Goal: Information Seeking & Learning: Compare options

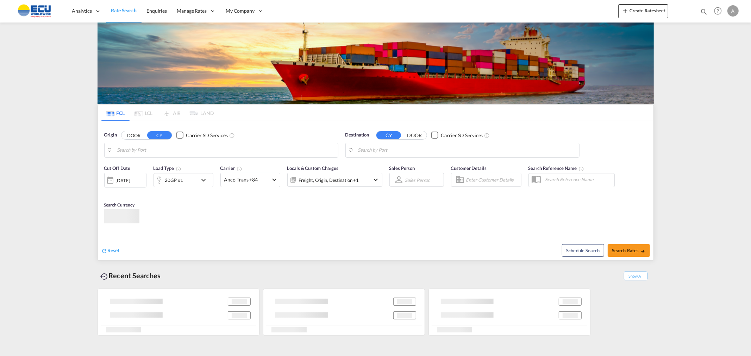
type input "Antwerp, BEANR"
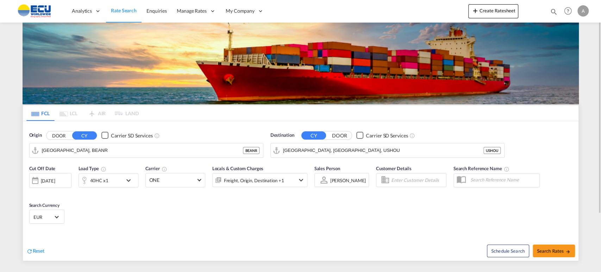
click at [130, 181] on md-icon "icon-chevron-down" at bounding box center [130, 180] width 12 height 8
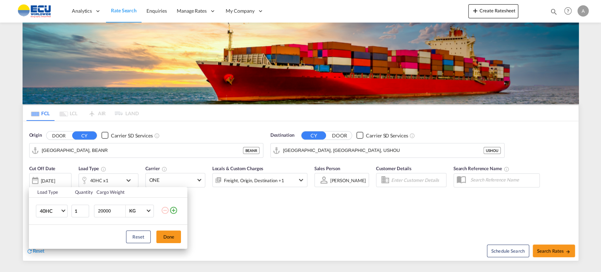
click at [164, 209] on md-icon "icon-minus-circle-outline" at bounding box center [165, 210] width 8 height 8
click at [175, 210] on md-icon "icon-plus-circle-outline" at bounding box center [173, 210] width 8 height 8
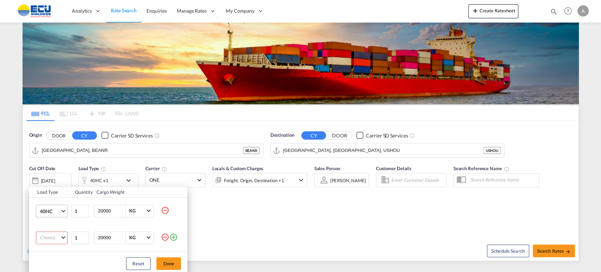
click at [66, 210] on md-select-value "40HC" at bounding box center [53, 211] width 28 height 12
click at [59, 176] on md-option "20GP" at bounding box center [58, 177] width 48 height 17
click at [63, 238] on md-select "Choose 20GP 40GP 40HC 45HC 20RE 40RE 40HR 20OT 40OT 20FR 40FR 40NR 20NR 45S 20T…" at bounding box center [52, 237] width 32 height 13
click at [61, 221] on md-option "40HC" at bounding box center [58, 220] width 48 height 17
click at [175, 262] on button "Done" at bounding box center [168, 263] width 25 height 13
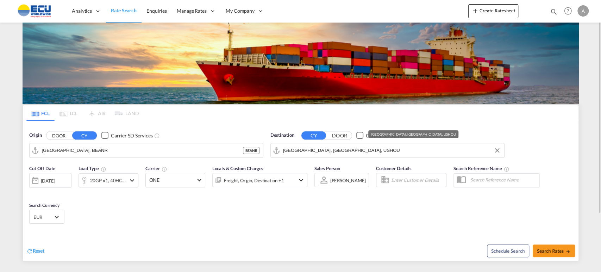
drag, startPoint x: 358, startPoint y: 155, endPoint x: 353, endPoint y: 154, distance: 4.7
click at [357, 154] on md-autocomplete-wrap "Houston, TX, USHOU" at bounding box center [391, 152] width 217 height 14
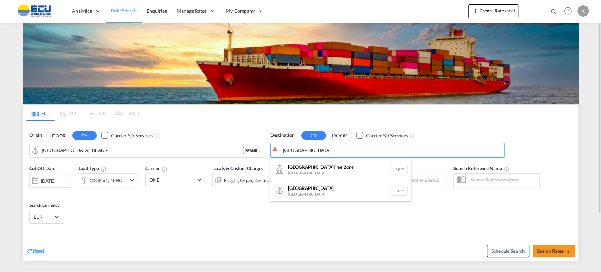
click at [290, 190] on div "Beirut Lebanon LBBEY" at bounding box center [340, 190] width 141 height 21
type input "Beirut, LBBEY"
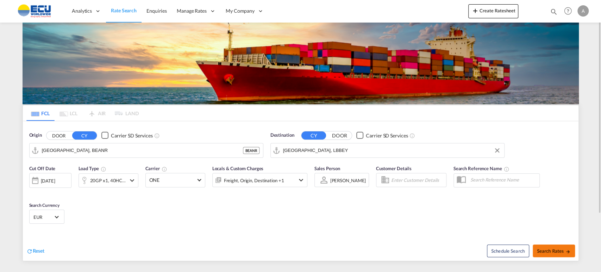
click at [547, 249] on span "Search Rates" at bounding box center [554, 251] width 34 height 6
type input "BEANR to LBBEY / 19 Aug 2025"
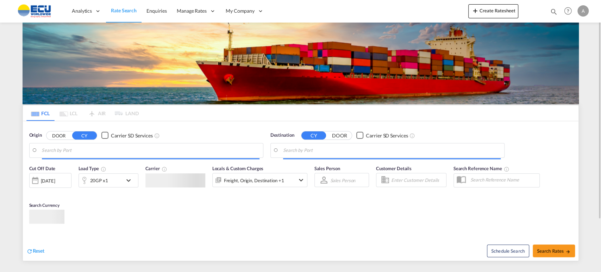
type input "[GEOGRAPHIC_DATA], BEANR"
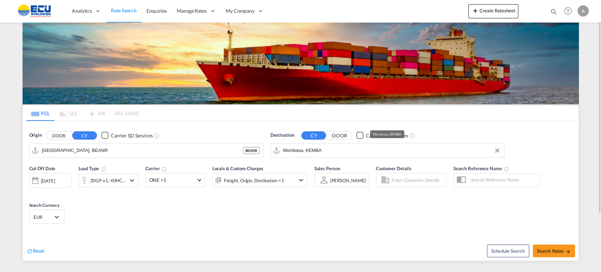
click at [390, 152] on input "Mombasa, KEMBA" at bounding box center [391, 150] width 217 height 11
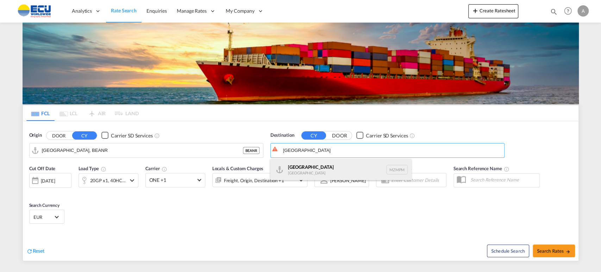
click at [307, 172] on div "[GEOGRAPHIC_DATA] [GEOGRAPHIC_DATA] MZMPM" at bounding box center [340, 169] width 141 height 21
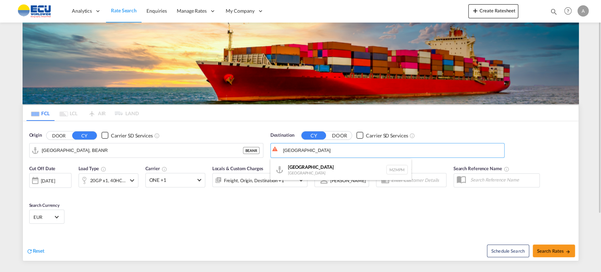
type input "[GEOGRAPHIC_DATA], MZMPM"
click at [562, 249] on span "Search Rates" at bounding box center [554, 251] width 34 height 6
type input "BEANR to MZMPM / [DATE]"
